Goal: Use online tool/utility: Utilize a website feature to perform a specific function

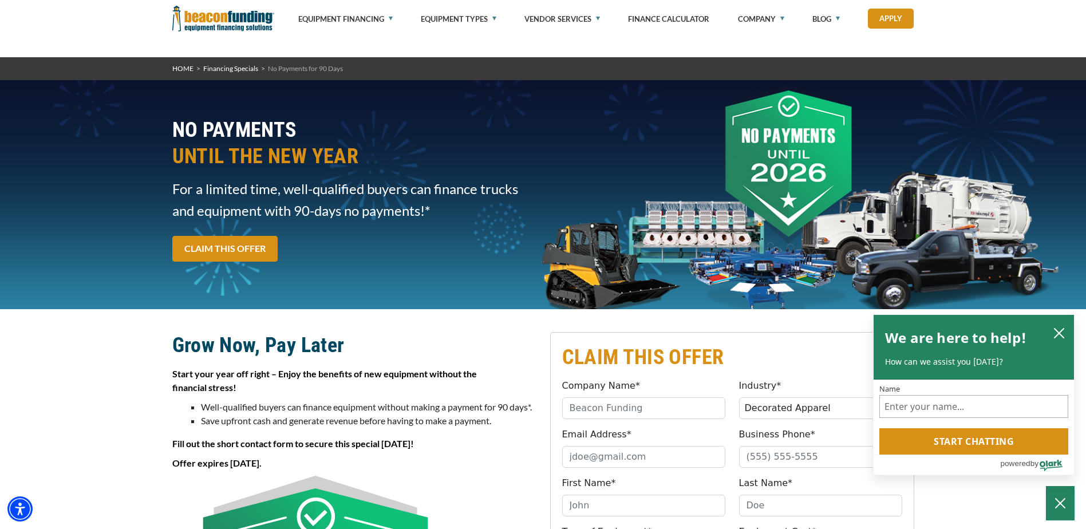
select select "3"
select select "2"
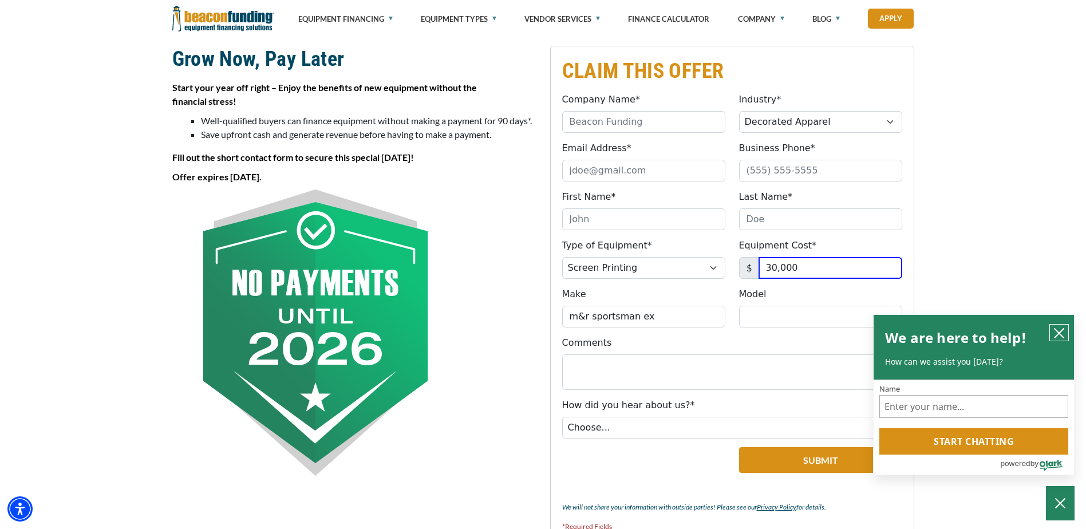
click at [1060, 331] on icon "close chatbox" at bounding box center [1058, 333] width 9 height 9
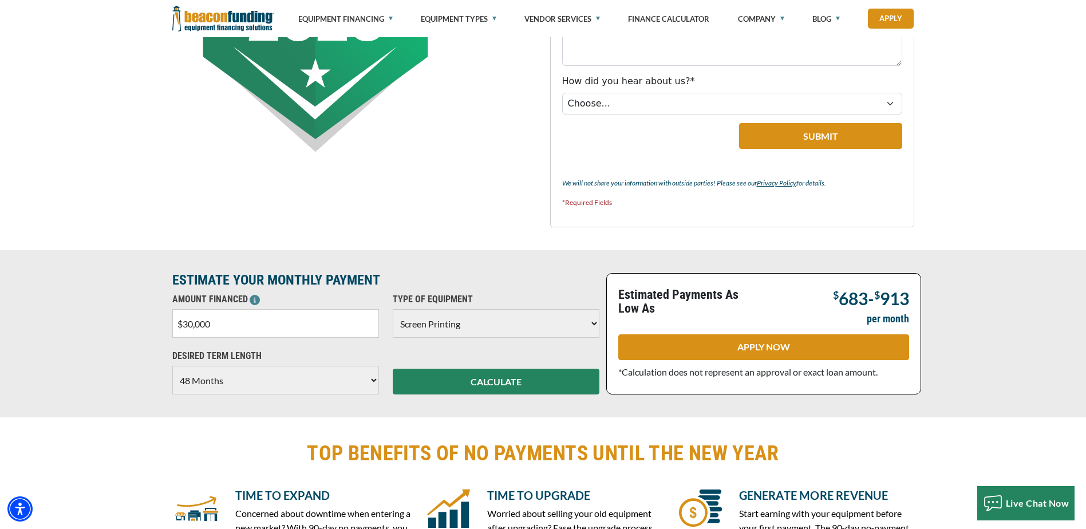
scroll to position [630, 0]
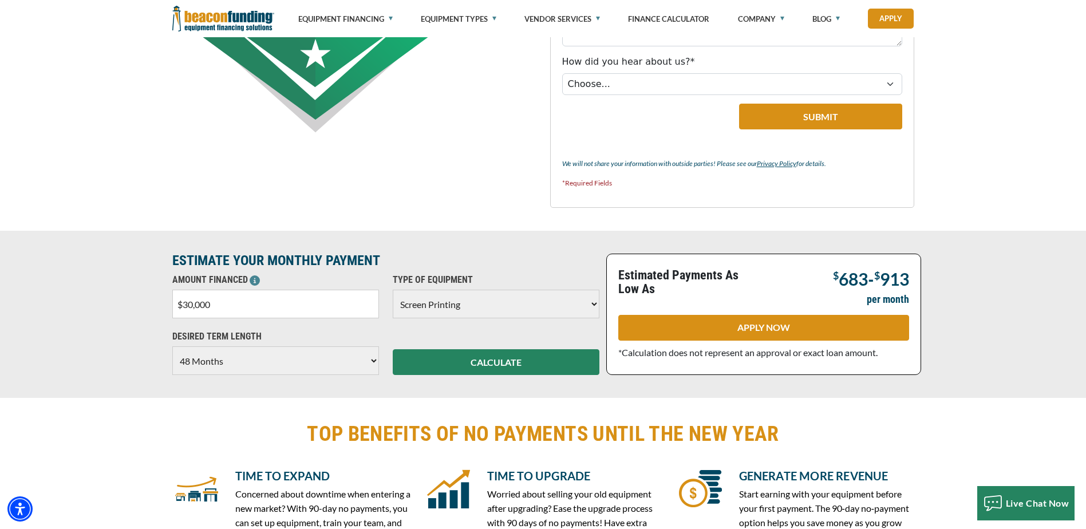
click at [375, 363] on select "Choose 36 Months 48 Months 60 Months" at bounding box center [275, 360] width 207 height 29
select select "60"
click at [172, 346] on select "Choose 36 Months 48 Months 60 Months" at bounding box center [275, 360] width 207 height 29
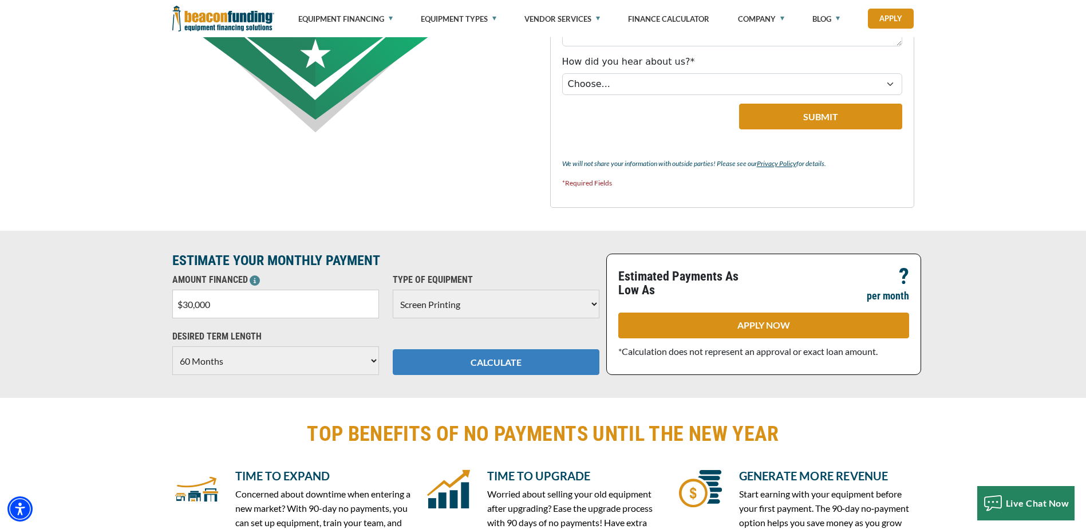
click at [458, 367] on button "CALCULATE" at bounding box center [496, 362] width 207 height 26
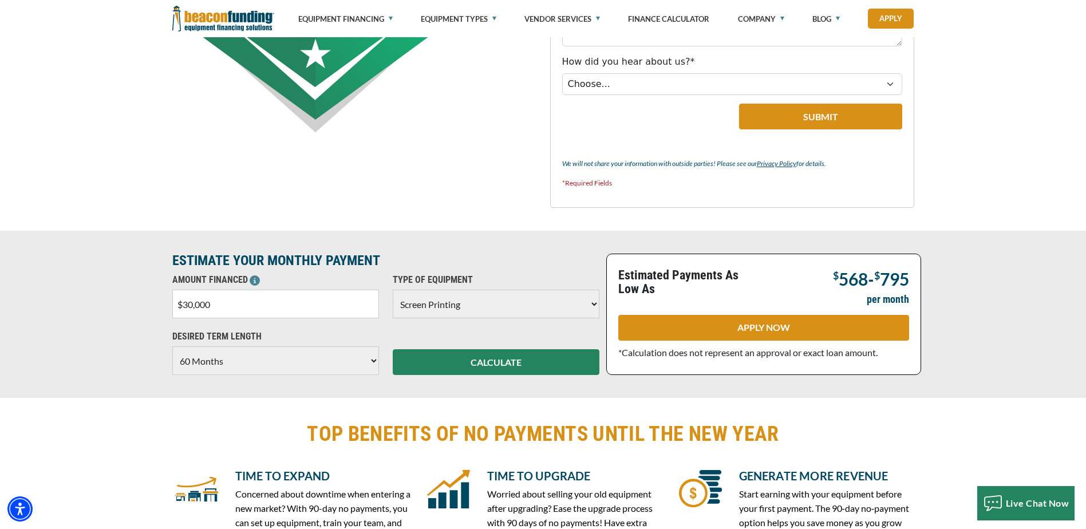
drag, startPoint x: 208, startPoint y: 309, endPoint x: 163, endPoint y: 309, distance: 44.6
click at [163, 309] on div "ESTIMATE YOUR MONTHLY PAYMENT AMOUNT FINANCED $30,000 Please enter the Amount F…" at bounding box center [543, 314] width 1086 height 167
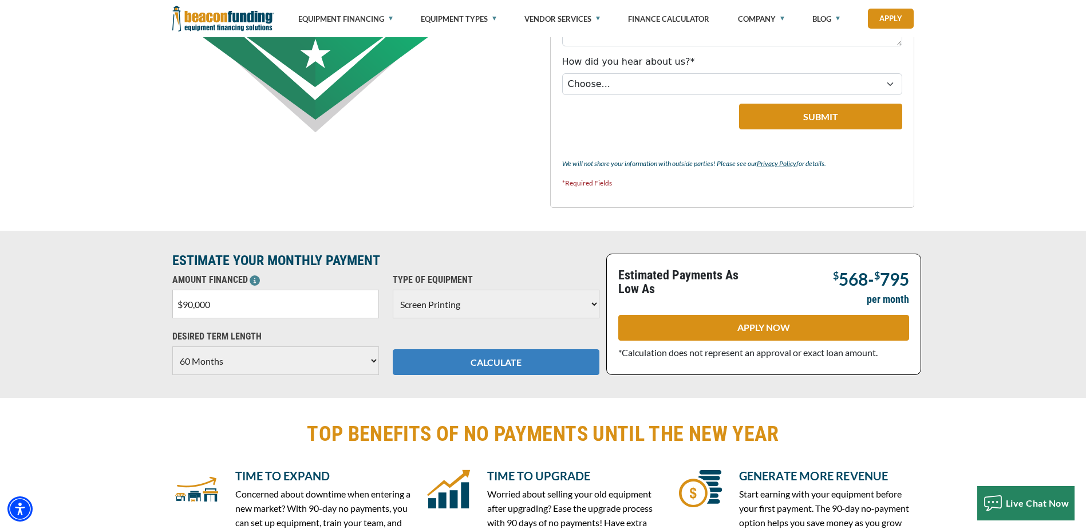
click at [436, 357] on button "CALCULATE" at bounding box center [496, 362] width 207 height 26
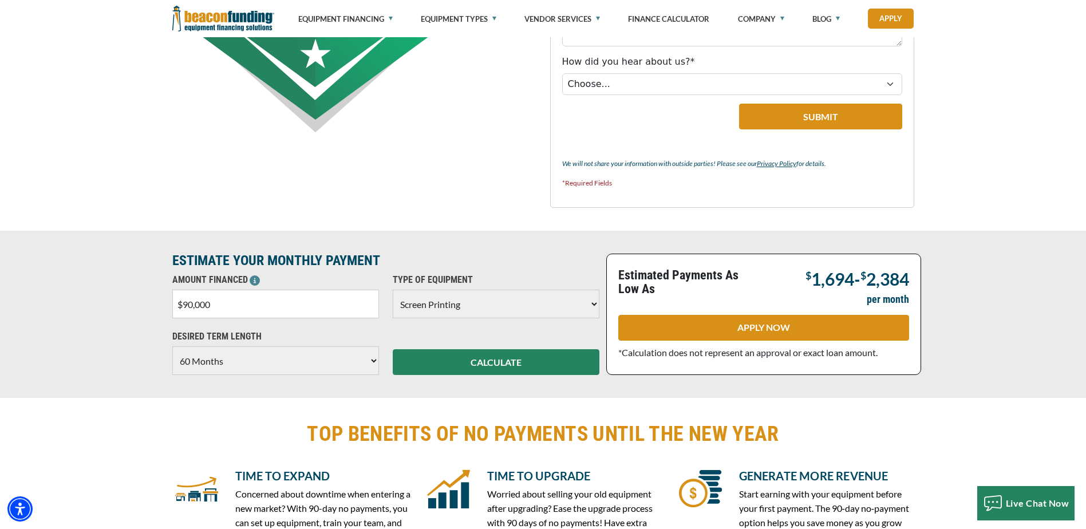
drag, startPoint x: 223, startPoint y: 304, endPoint x: 146, endPoint y: 306, distance: 76.7
click at [145, 306] on div "ESTIMATE YOUR MONTHLY PAYMENT AMOUNT FINANCED $90,000 Please enter the Amount F…" at bounding box center [543, 314] width 1086 height 167
type input "$30,000"
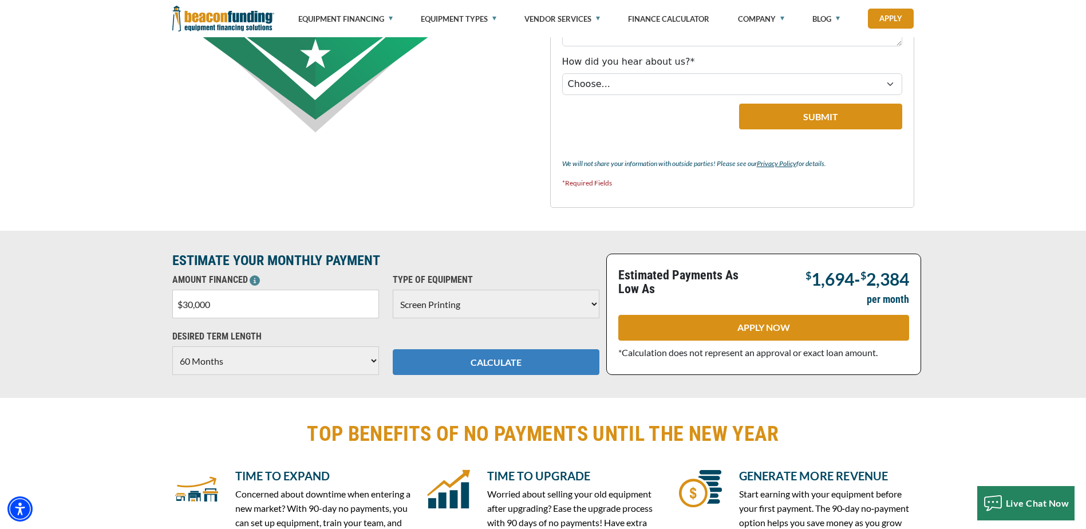
click at [515, 367] on button "CALCULATE" at bounding box center [496, 362] width 207 height 26
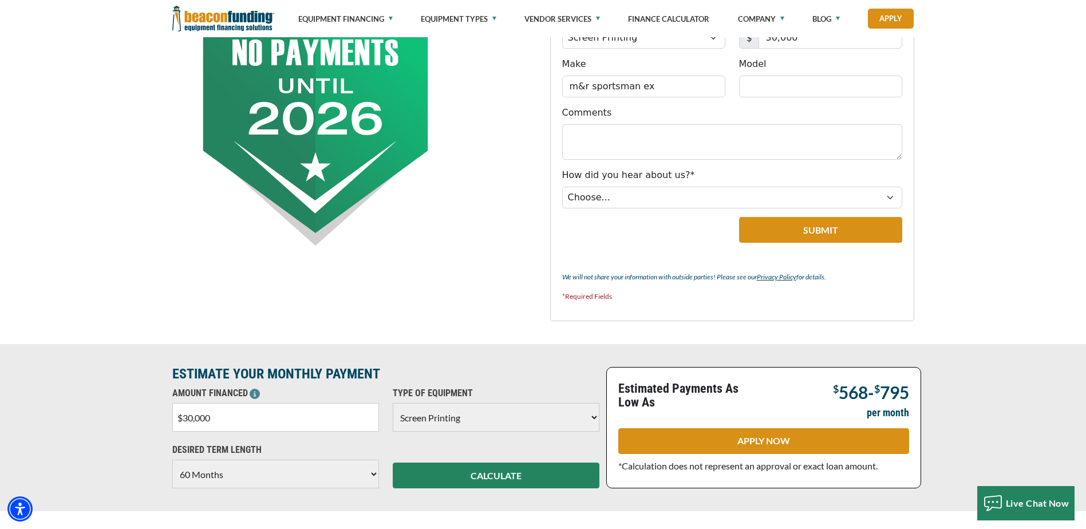
scroll to position [515, 0]
